Goal: Task Accomplishment & Management: Manage account settings

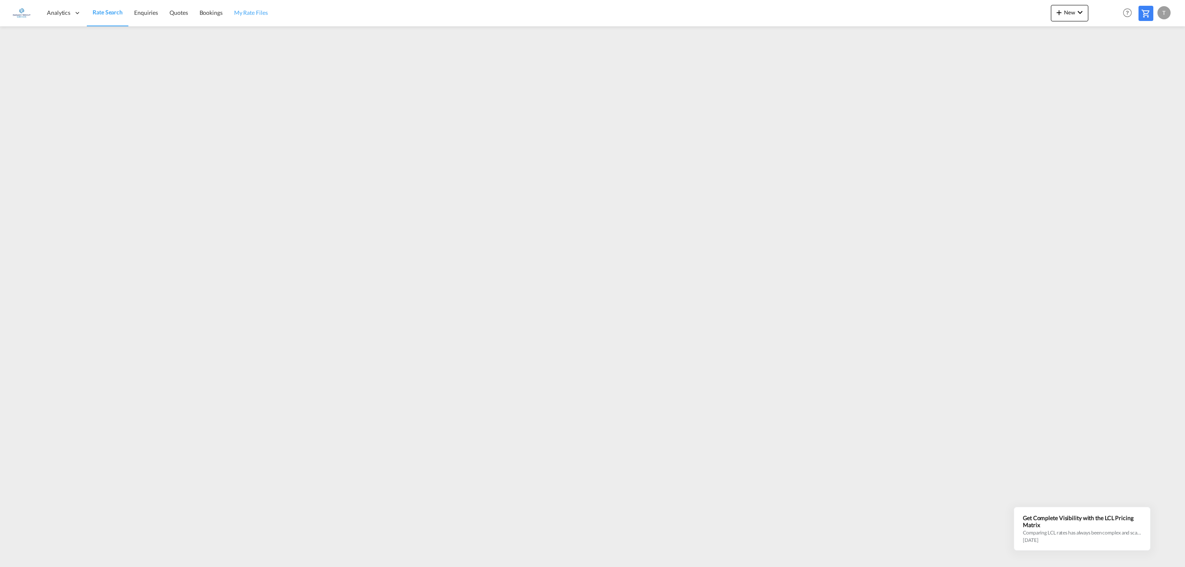
click at [243, 7] on link "My Rate Files" at bounding box center [250, 13] width 45 height 27
click at [248, 10] on span "My Rate Files" at bounding box center [251, 12] width 34 height 7
click at [1069, 10] on span "New" at bounding box center [1069, 12] width 31 height 7
click at [254, 11] on md-backdrop at bounding box center [592, 283] width 1185 height 567
click at [176, 10] on span "Quotes" at bounding box center [178, 12] width 18 height 7
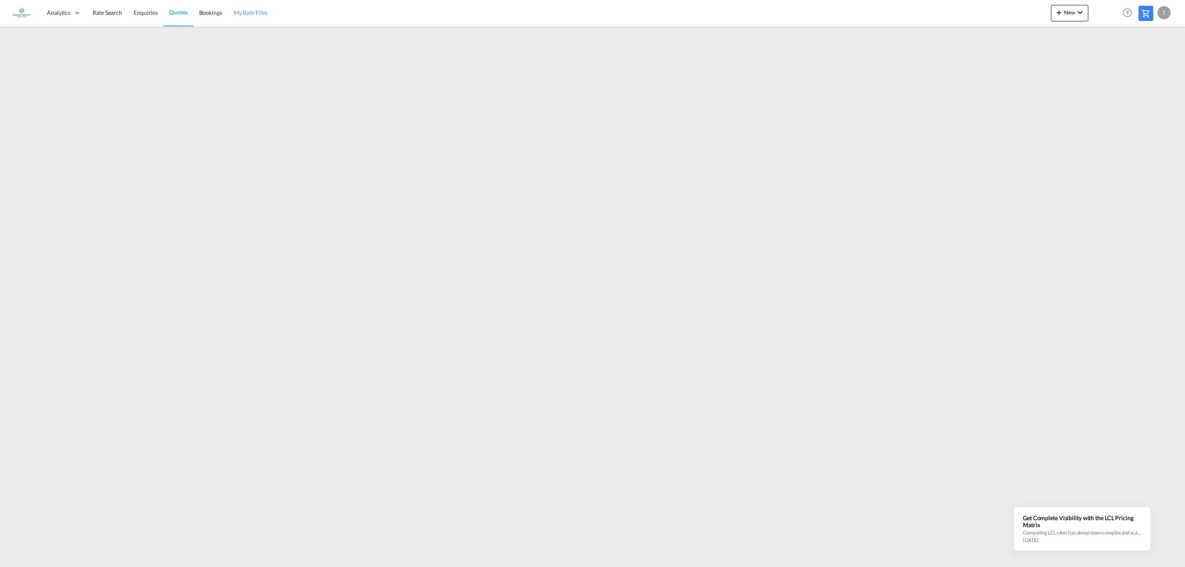
click at [250, 11] on span "My Rate Files" at bounding box center [251, 12] width 34 height 7
click at [1067, 12] on span "New" at bounding box center [1069, 12] width 31 height 7
click at [1051, 32] on span "Rates" at bounding box center [1048, 35] width 10 height 16
click at [1108, 59] on span "Ratesheet" at bounding box center [1103, 61] width 9 height 16
